Goal: Task Accomplishment & Management: Manage account settings

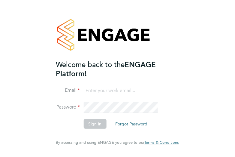
type input "[PERSON_NAME][EMAIL_ADDRESS][DOMAIN_NAME]"
click at [97, 127] on button "Sign In" at bounding box center [95, 124] width 23 height 10
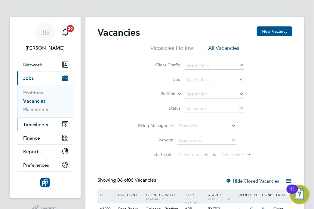
click at [51, 125] on button "Timesheets" at bounding box center [45, 124] width 56 height 13
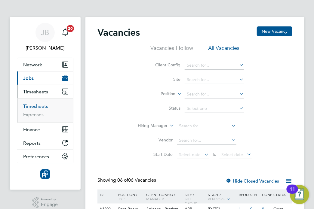
click at [43, 104] on link "Timesheets" at bounding box center [35, 106] width 25 height 6
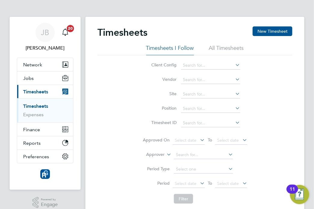
click at [264, 38] on div "Timesheets New Timesheet" at bounding box center [194, 35] width 195 height 18
click at [281, 28] on button "New Timesheet" at bounding box center [273, 31] width 40 height 10
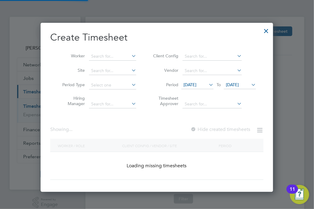
scroll to position [410, 233]
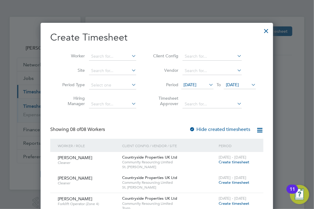
click at [267, 29] on div at bounding box center [266, 29] width 11 height 11
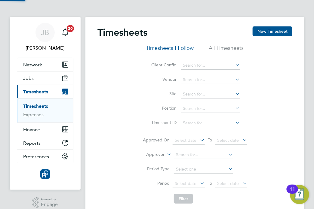
click at [216, 48] on div "Worker Site Period Type Hiring Manager Client Config Vendor Period 16 Sep 2025 …" at bounding box center [156, 78] width 213 height 65
click at [225, 48] on li "All Timesheets" at bounding box center [226, 49] width 35 height 11
click at [170, 47] on li "Timesheets I Follow" at bounding box center [170, 49] width 48 height 11
click at [176, 48] on li "Timesheets I Follow" at bounding box center [170, 49] width 48 height 11
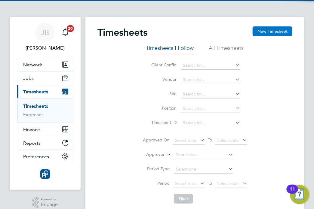
click at [270, 33] on button "New Timesheet" at bounding box center [273, 31] width 40 height 10
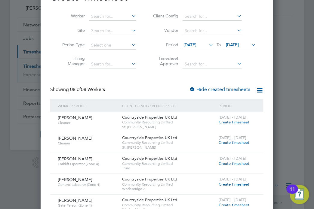
click at [250, 51] on li "Period 16 Sep 2025 To 23 Sep 2025" at bounding box center [204, 45] width 120 height 14
click at [250, 49] on span "23 Sep 2025" at bounding box center [240, 45] width 32 height 8
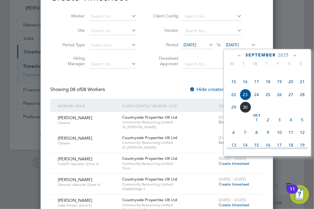
click at [250, 48] on icon at bounding box center [250, 45] width 0 height 8
click at [245, 113] on span "30" at bounding box center [245, 107] width 11 height 11
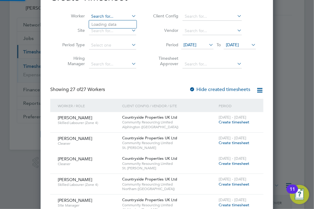
click at [117, 17] on input at bounding box center [112, 16] width 47 height 8
click at [117, 22] on li "Darren Eland" at bounding box center [114, 24] width 51 height 8
type input "[PERSON_NAME]"
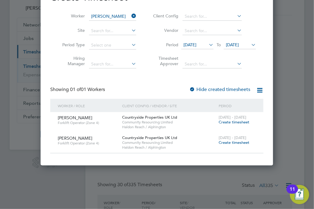
click at [232, 94] on div "Showing 01 of 01 Workers Hide created timesheets" at bounding box center [156, 93] width 213 height 12
click at [233, 67] on input at bounding box center [212, 64] width 59 height 8
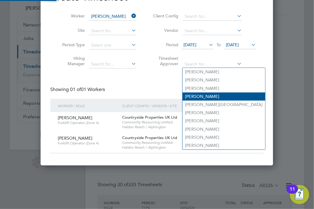
click at [228, 93] on li "Adam Bramley" at bounding box center [224, 97] width 83 height 8
type input "Adam Bramley"
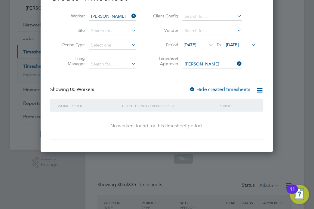
click at [236, 64] on icon at bounding box center [236, 64] width 0 height 8
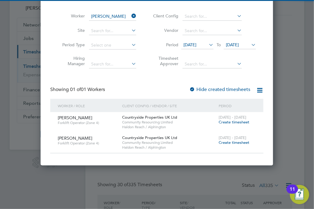
click at [228, 92] on div "Hide created timesheets" at bounding box center [220, 90] width 62 height 6
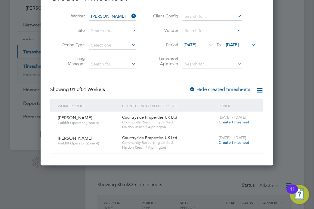
click at [228, 90] on label "Hide created timesheets" at bounding box center [219, 90] width 61 height 6
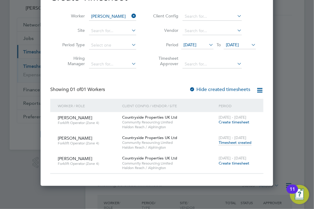
click at [235, 145] on div "22 - 28 Sep 2025 Timesheet created" at bounding box center [237, 141] width 40 height 16
click at [235, 142] on span "Timesheet created" at bounding box center [235, 142] width 33 height 5
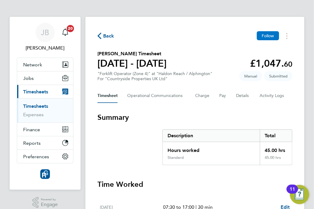
click at [264, 38] on span "Follow" at bounding box center [268, 35] width 13 height 5
click at [105, 35] on span "Back" at bounding box center [108, 35] width 11 height 7
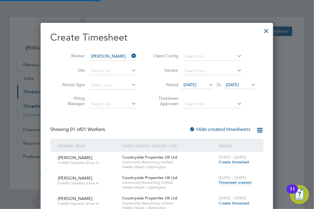
click at [130, 55] on icon at bounding box center [130, 56] width 0 height 8
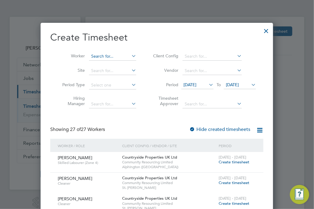
click at [113, 54] on input at bounding box center [112, 56] width 47 height 8
click at [126, 65] on b "Hunt" at bounding box center [143, 64] width 35 height 5
type input "[PERSON_NAME]"
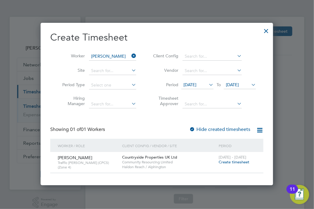
click at [228, 130] on label "Hide created timesheets" at bounding box center [219, 130] width 61 height 6
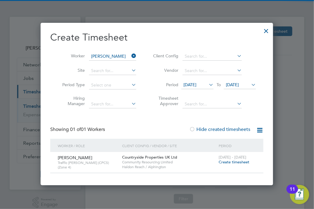
click at [204, 130] on label "Hide created timesheets" at bounding box center [219, 130] width 61 height 6
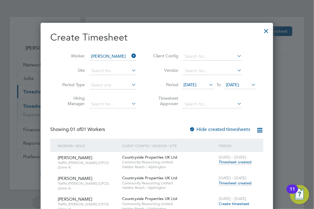
click at [234, 183] on span "Timesheet created" at bounding box center [235, 183] width 33 height 5
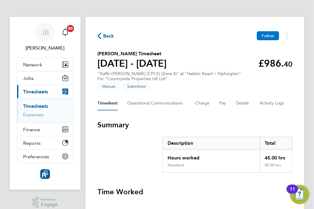
click at [265, 36] on span "Follow" at bounding box center [268, 35] width 13 height 5
click at [106, 38] on span "Back" at bounding box center [108, 35] width 11 height 7
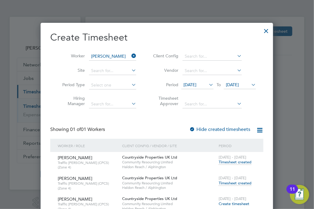
click at [130, 56] on icon at bounding box center [130, 56] width 0 height 8
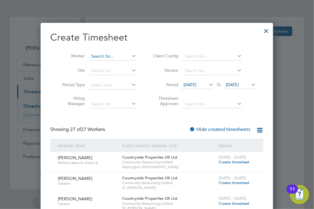
click at [98, 52] on input at bounding box center [112, 56] width 47 height 8
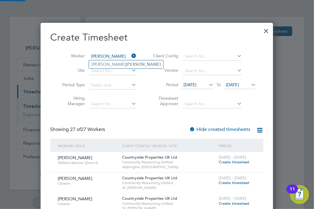
type input "carr"
click at [266, 30] on div at bounding box center [266, 29] width 11 height 11
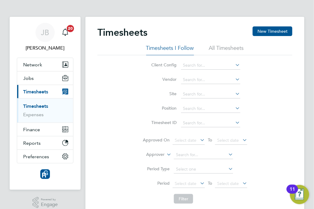
click at [179, 46] on li "Timesheets I Follow" at bounding box center [170, 49] width 48 height 11
click at [277, 31] on button "New Timesheet" at bounding box center [273, 31] width 40 height 10
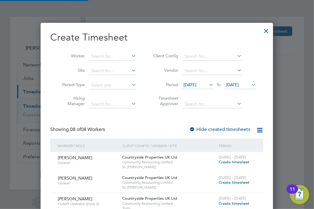
scroll to position [410, 233]
click at [123, 53] on input at bounding box center [112, 56] width 47 height 8
type input "wells"
click at [124, 61] on li "Loading data" at bounding box center [113, 64] width 48 height 8
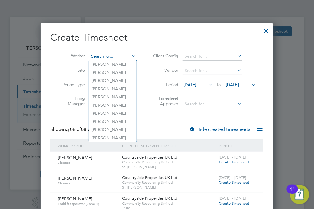
click at [122, 55] on input at bounding box center [112, 56] width 47 height 8
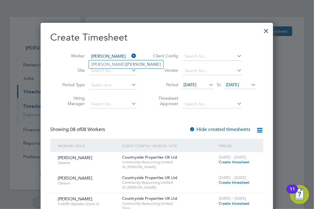
type input "wells"
click at [253, 88] on span "23 Sep 2025" at bounding box center [240, 85] width 32 height 8
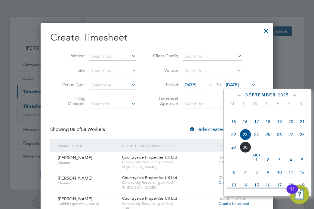
click at [246, 153] on span "30" at bounding box center [245, 147] width 11 height 11
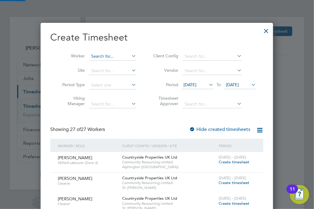
scroll to position [926, 233]
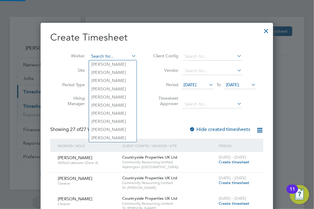
click at [127, 55] on input at bounding box center [112, 56] width 47 height 8
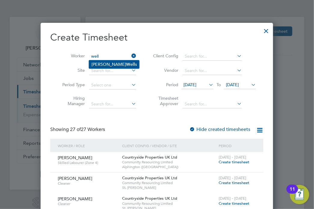
drag, startPoint x: 117, startPoint y: 62, endPoint x: 123, endPoint y: 65, distance: 7.0
click at [117, 62] on li "Patrick Well s" at bounding box center [114, 64] width 50 height 8
type input "[PERSON_NAME]"
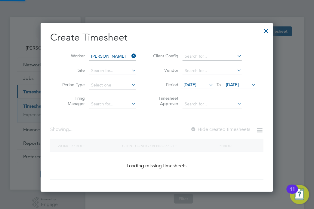
scroll to position [162, 233]
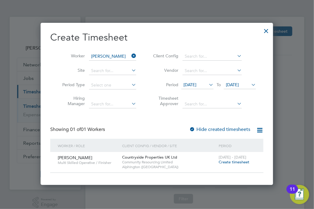
click at [225, 130] on label "Hide created timesheets" at bounding box center [219, 130] width 61 height 6
click at [227, 127] on label "Hide created timesheets" at bounding box center [219, 130] width 61 height 6
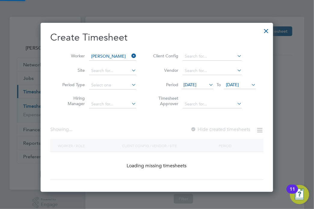
scroll to position [3, 3]
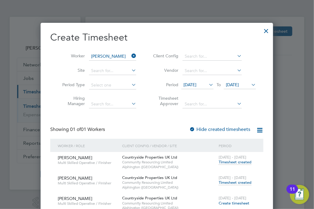
click at [230, 182] on span "Timesheet created" at bounding box center [235, 182] width 33 height 5
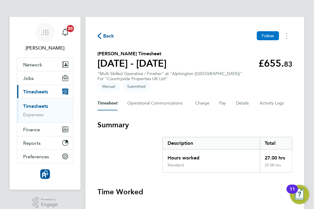
drag, startPoint x: 262, startPoint y: 43, endPoint x: 265, endPoint y: 39, distance: 5.3
click at [265, 39] on button "Follow" at bounding box center [268, 35] width 22 height 9
drag, startPoint x: 110, startPoint y: 24, endPoint x: 113, endPoint y: 27, distance: 4.3
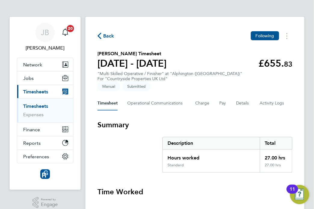
click at [111, 34] on span "Back" at bounding box center [108, 35] width 11 height 7
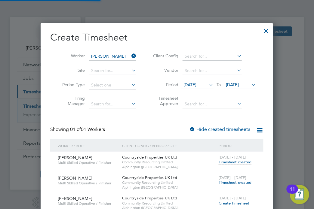
click at [266, 32] on div at bounding box center [266, 29] width 11 height 11
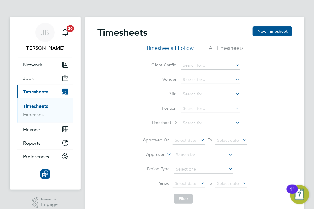
click at [271, 117] on div "Client Config Vendor Site Position Timesheet ID Approved On Select date To Sele…" at bounding box center [194, 131] width 195 height 152
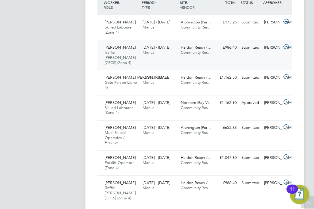
scroll to position [3, 3]
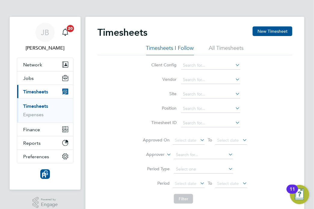
scroll to position [20, 38]
